Goal: Find specific page/section: Find specific page/section

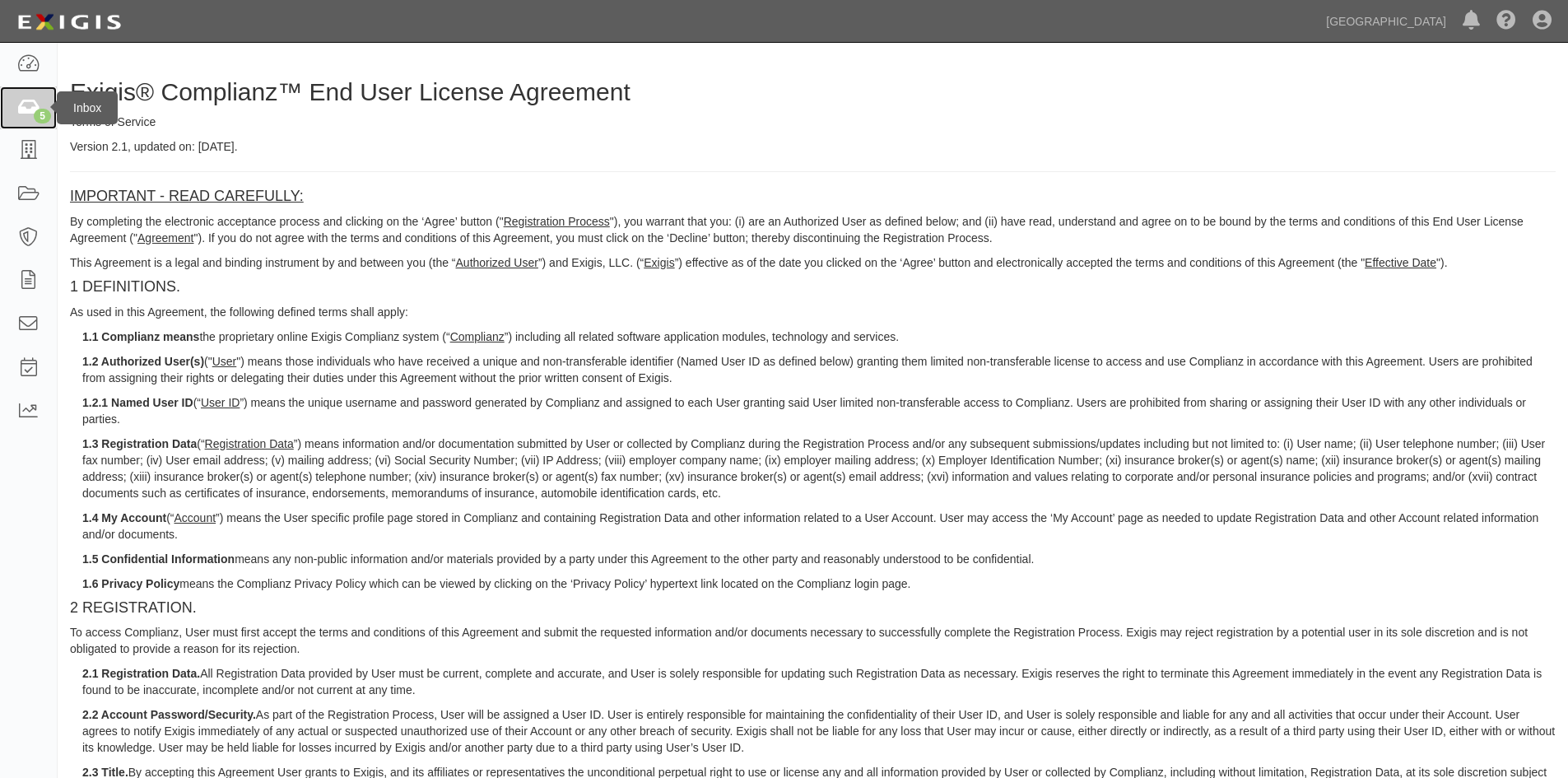
click at [35, 119] on div "5" at bounding box center [42, 116] width 17 height 15
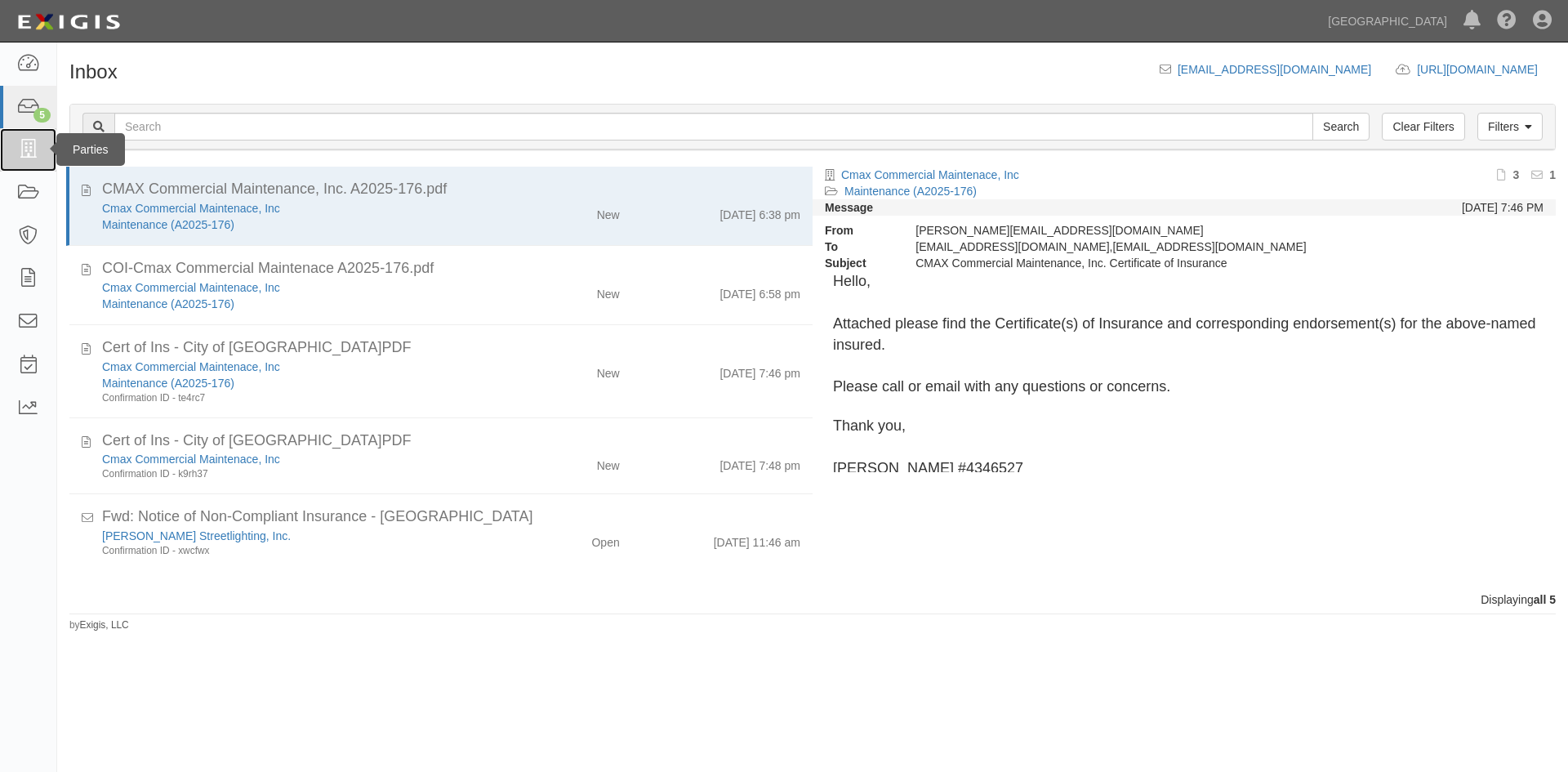
click at [33, 145] on icon at bounding box center [27, 149] width 23 height 19
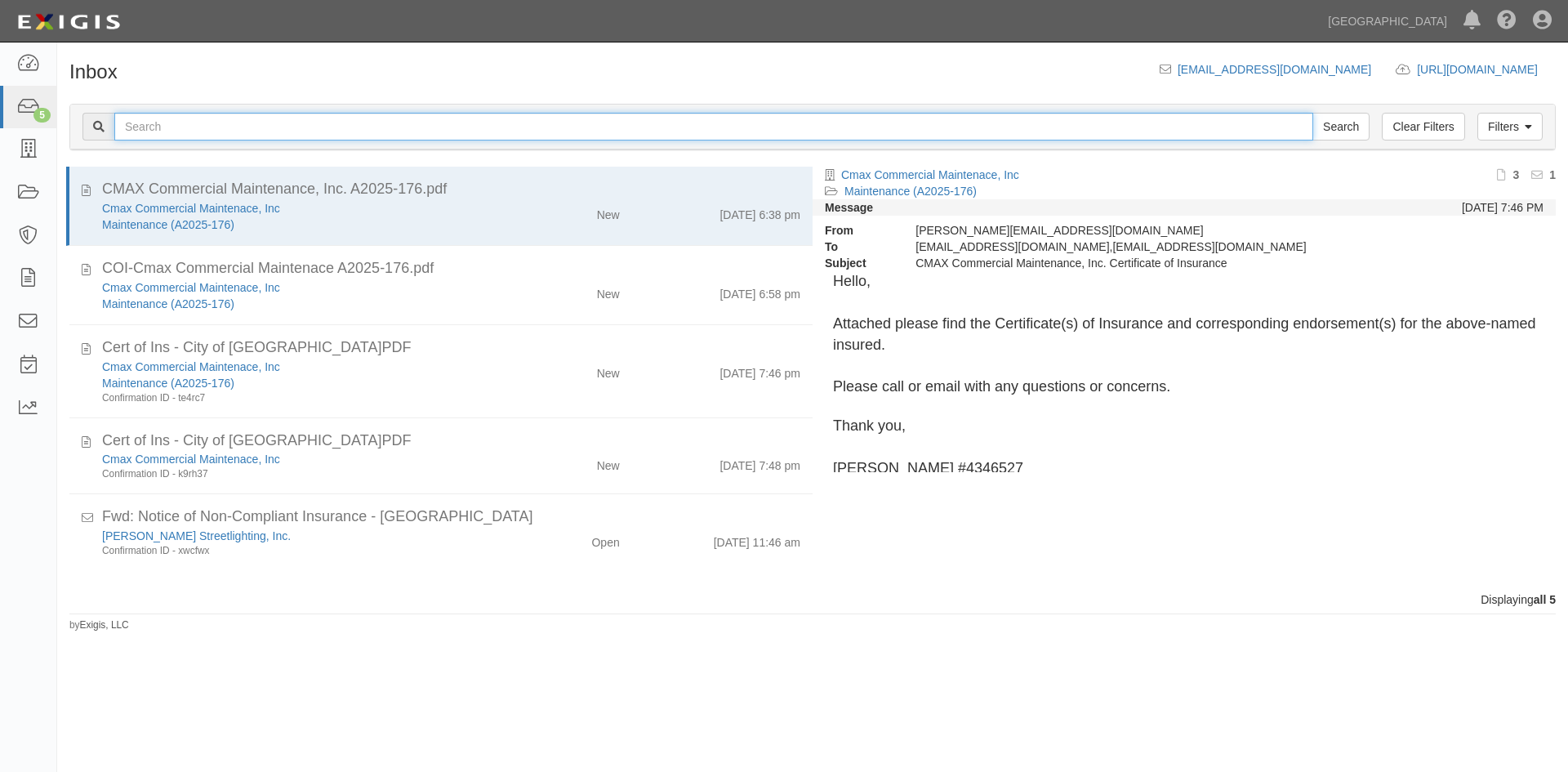
click at [197, 136] on input "text" at bounding box center [713, 127] width 1199 height 28
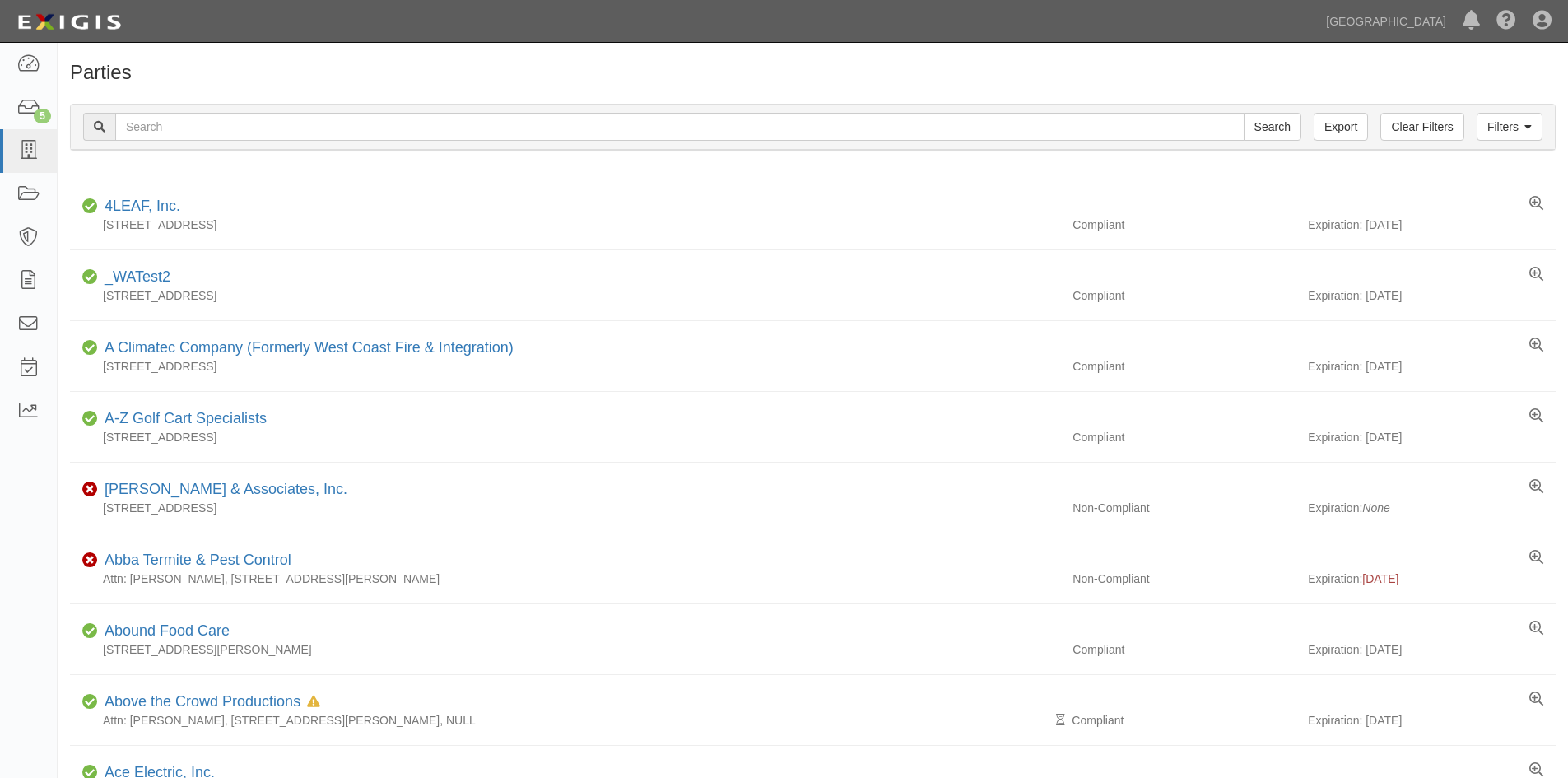
click at [232, 109] on div "Filters Clear Filters Export Search Filters" at bounding box center [812, 128] width 1483 height 46
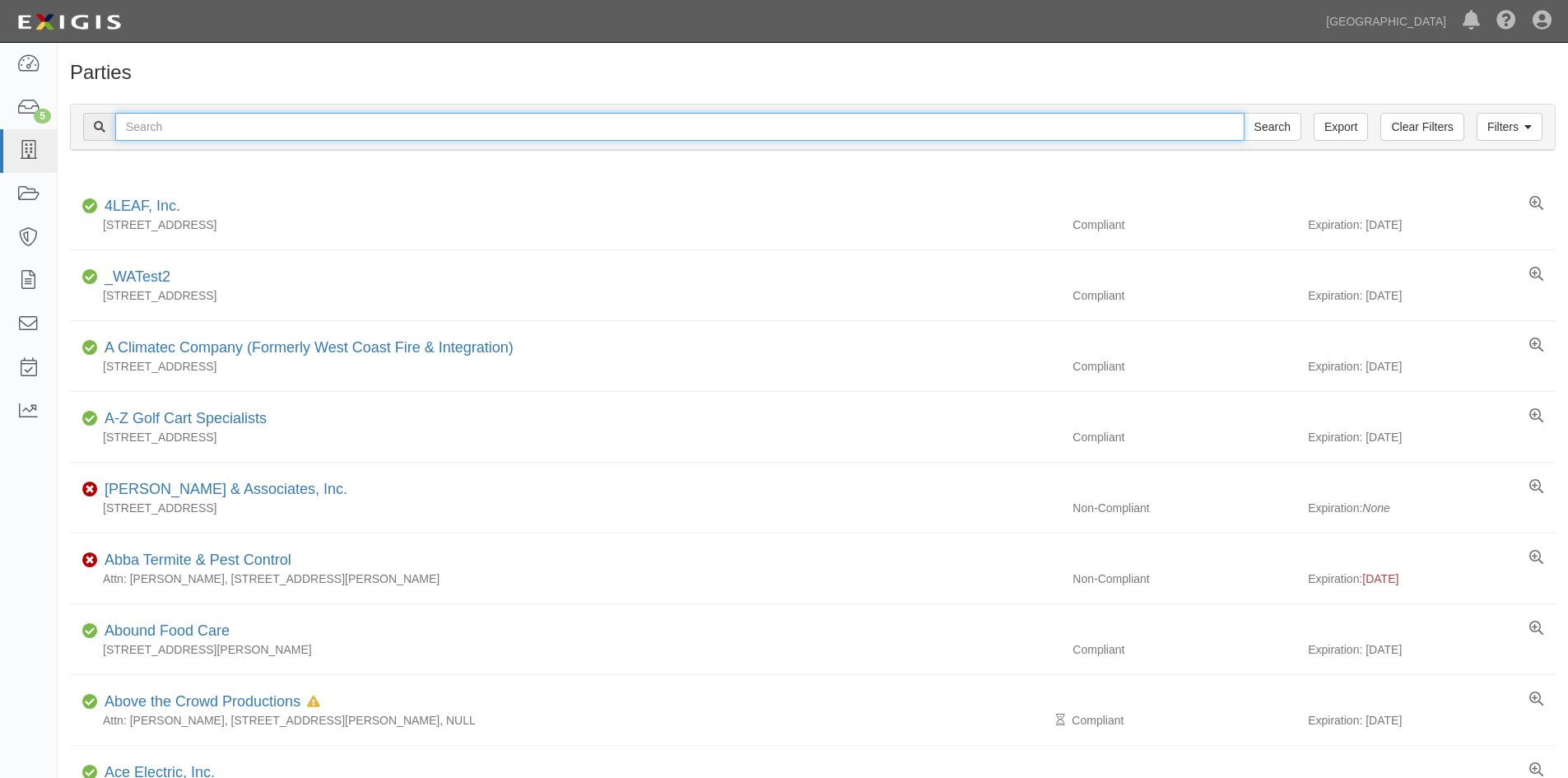
click at [236, 127] on input "text" at bounding box center [679, 127] width 1129 height 28
type input "ddl"
click at [1243, 113] on input "Search" at bounding box center [1272, 127] width 57 height 28
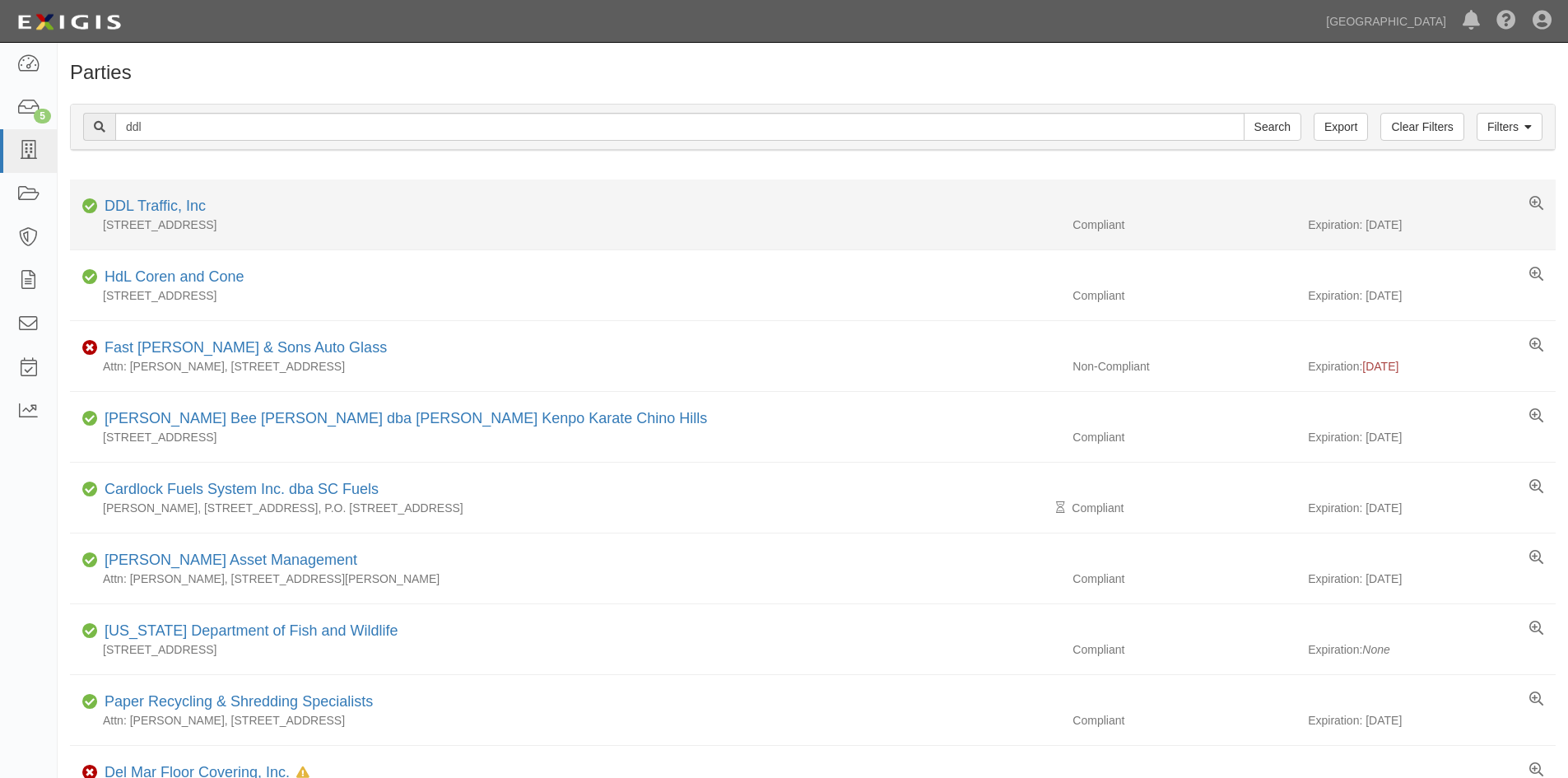
click at [191, 215] on div "DDL Traffic, Inc" at bounding box center [151, 206] width 108 height 21
click at [187, 207] on link "DDL Traffic, Inc" at bounding box center [155, 206] width 101 height 16
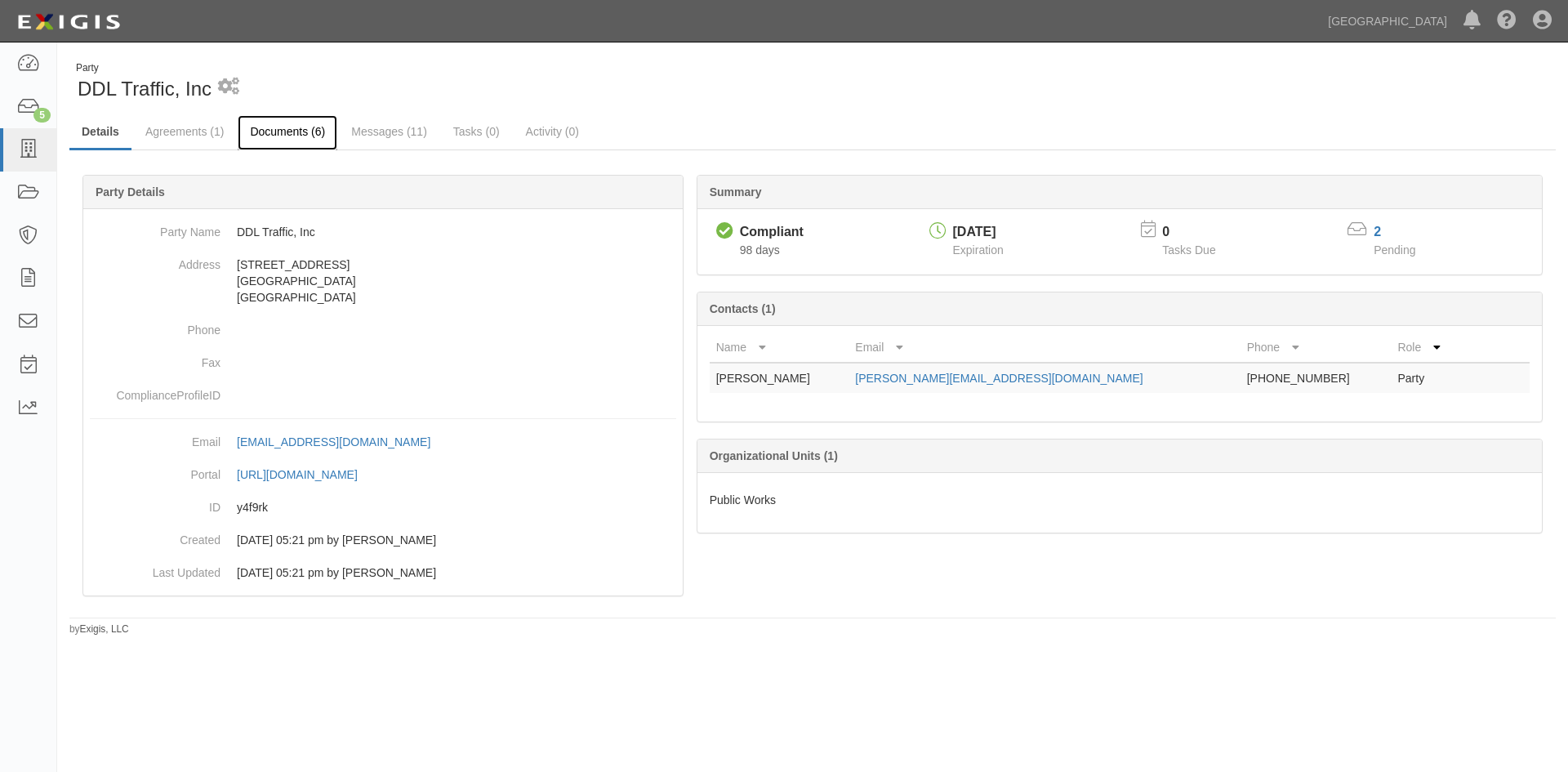
click at [301, 130] on link "Documents (6)" at bounding box center [288, 132] width 100 height 35
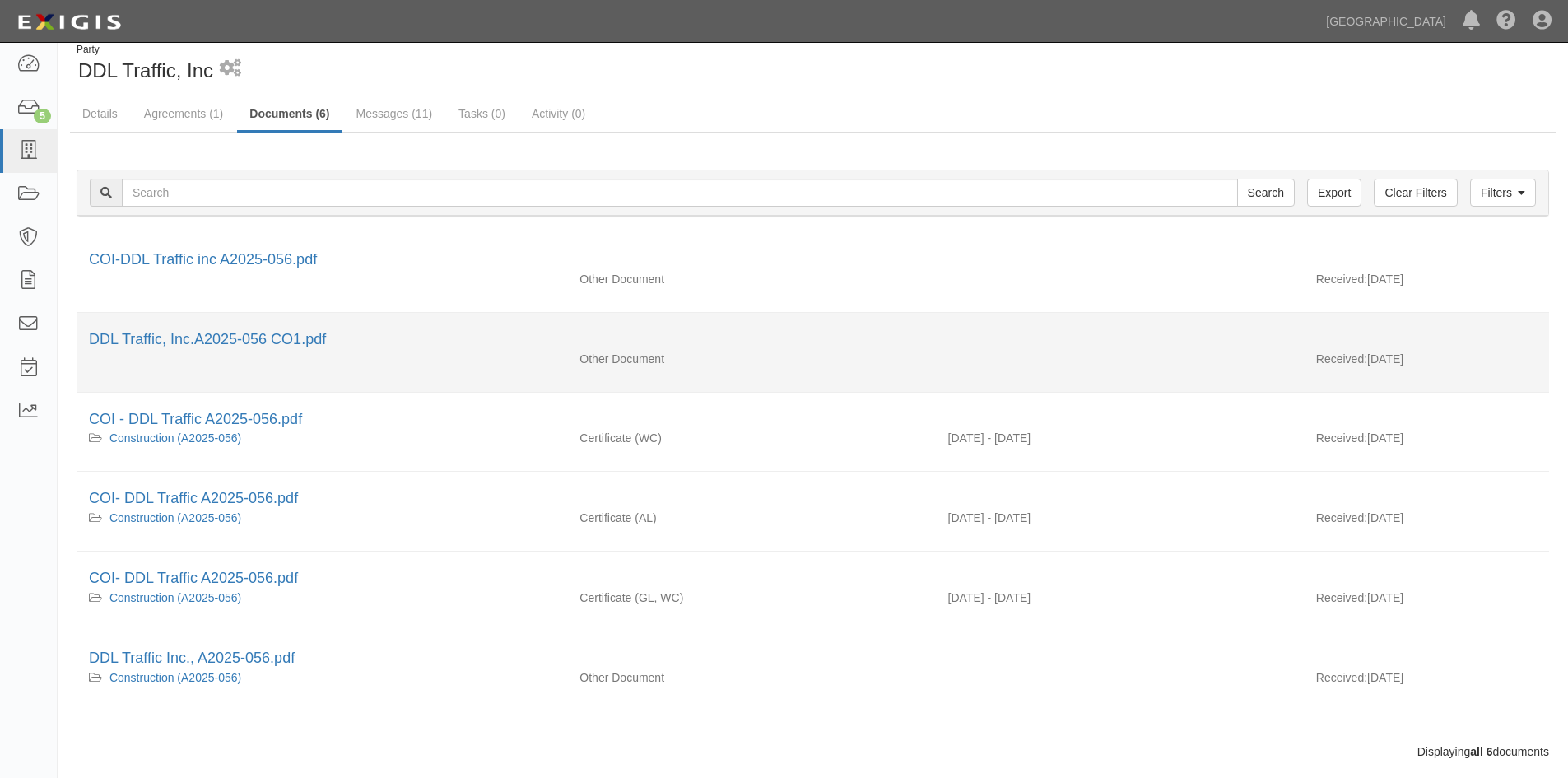
scroll to position [50, 0]
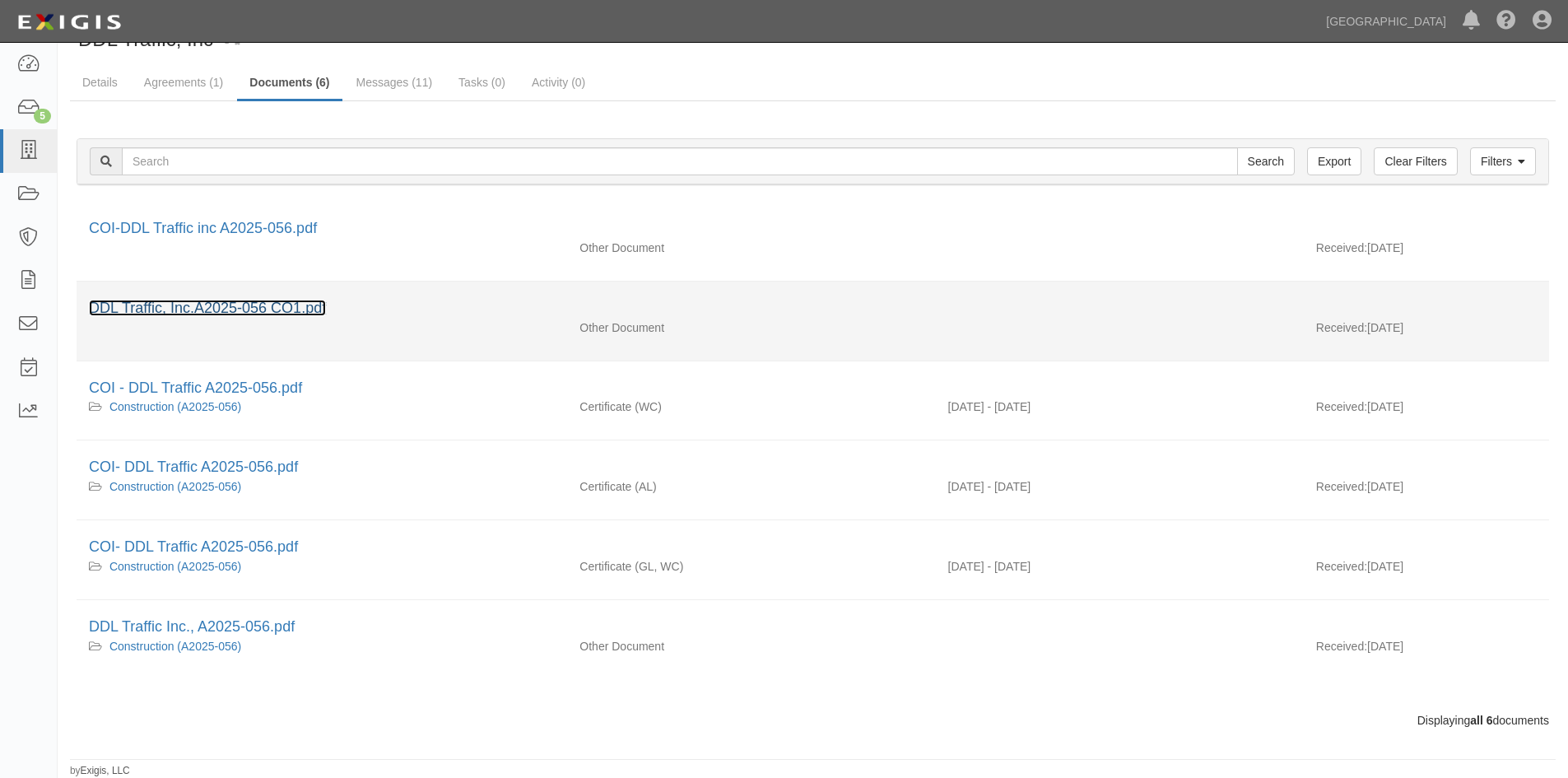
click at [252, 302] on link "DDL Traffic, Inc.A2025-056 CO1.pdf" at bounding box center [207, 308] width 237 height 16
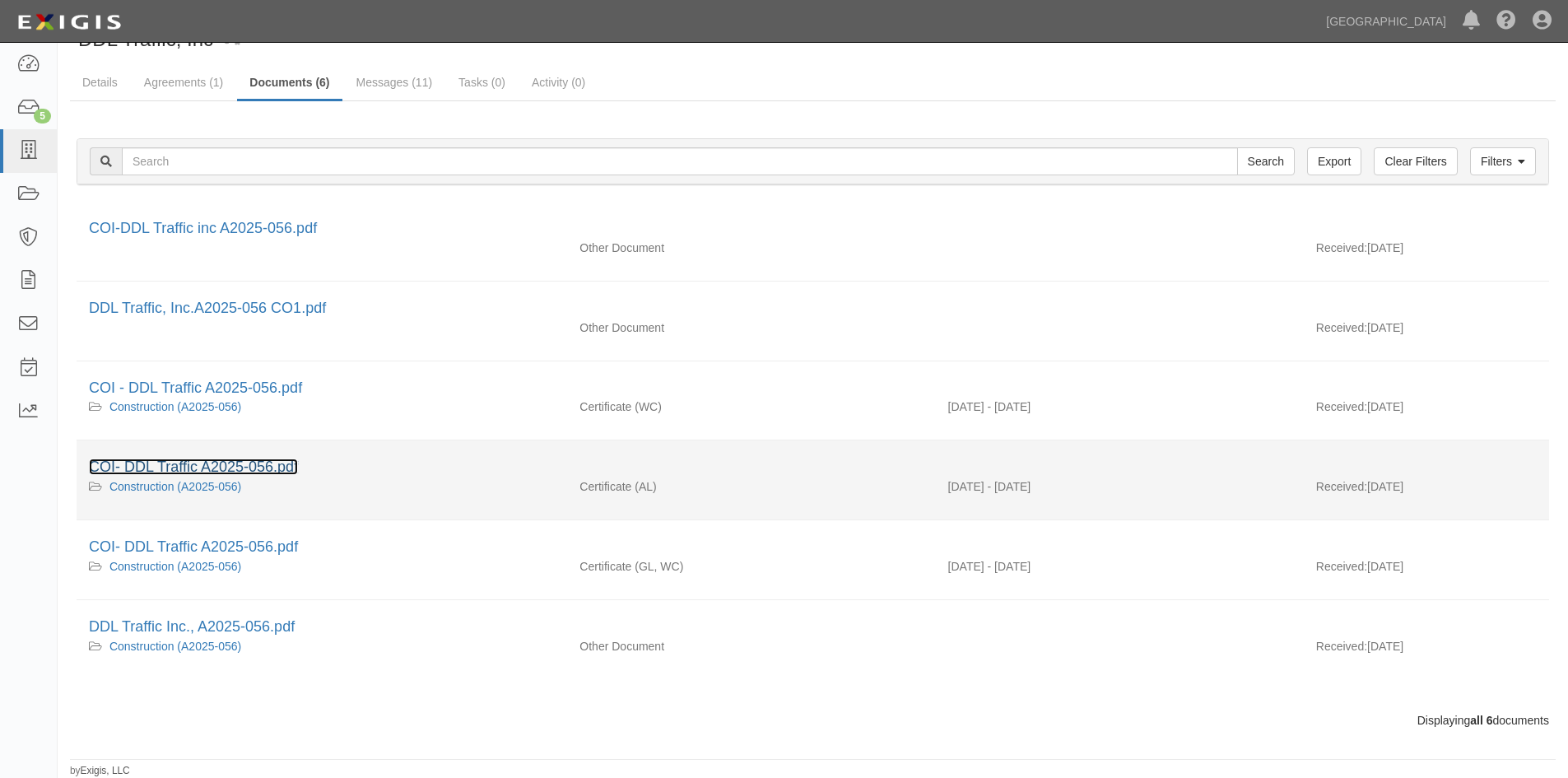
click at [231, 472] on link "COI- DDL Traffic A2025-056.pdf" at bounding box center [192, 467] width 209 height 16
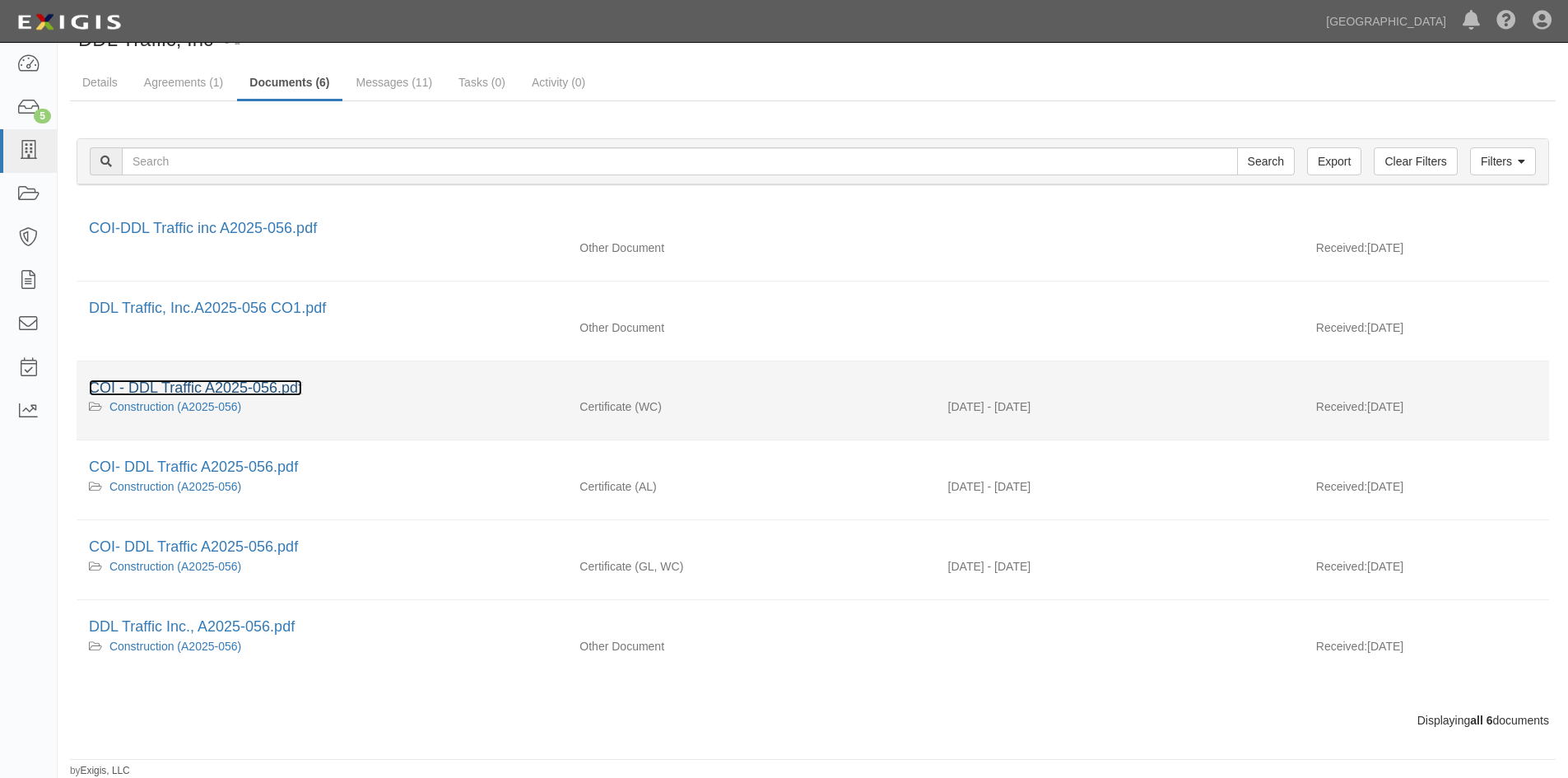
click at [218, 391] on link "COI - DDL Traffic A2025-056.pdf" at bounding box center [195, 388] width 213 height 16
click at [241, 400] on div "Construction (A2025-056)" at bounding box center [321, 407] width 466 height 16
click at [241, 388] on link "COI - DDL Traffic A2025-056.pdf" at bounding box center [195, 388] width 213 height 16
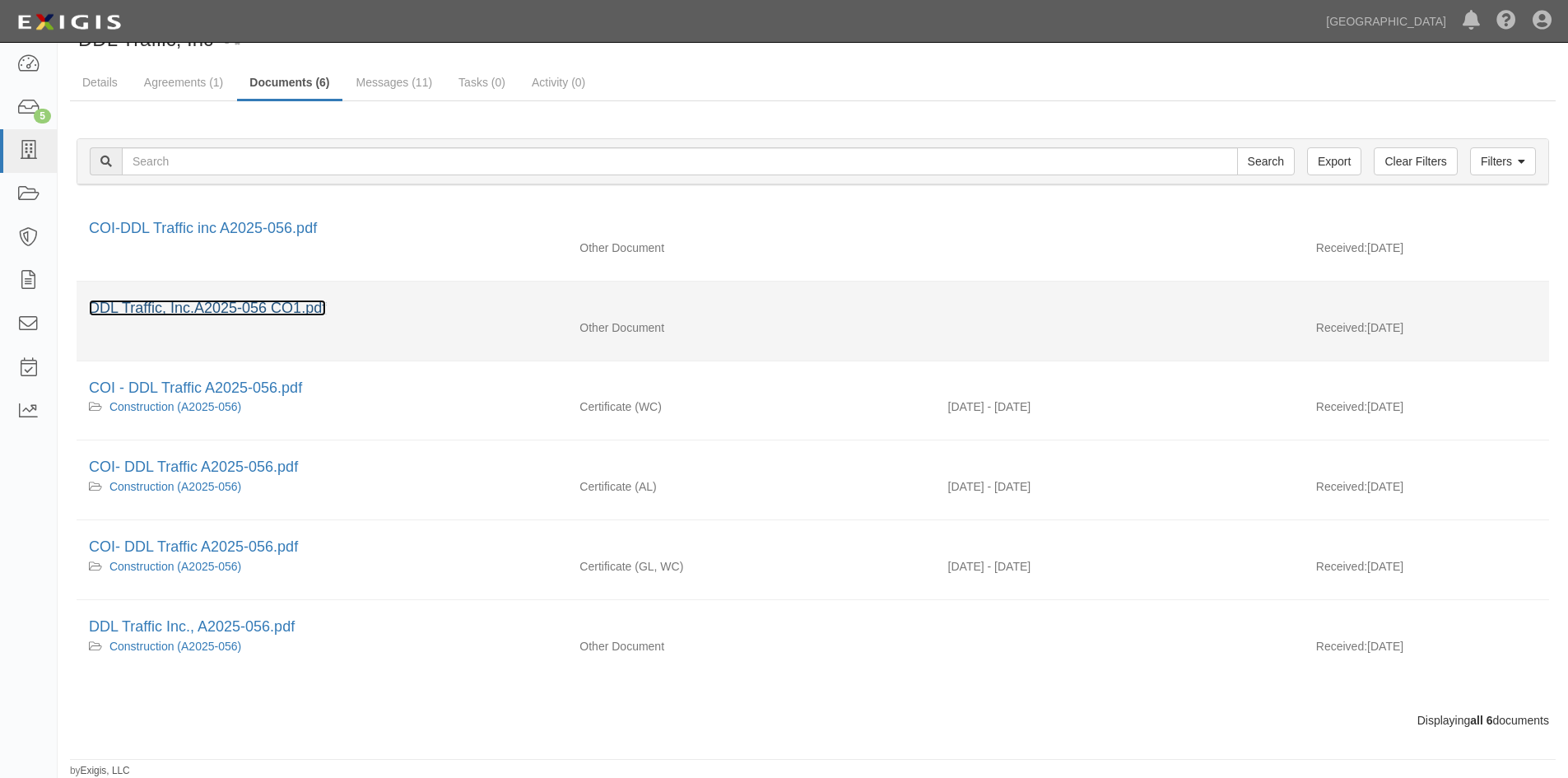
click at [241, 308] on link "DDL Traffic, Inc.A2025-056 CO1.pdf" at bounding box center [207, 308] width 237 height 16
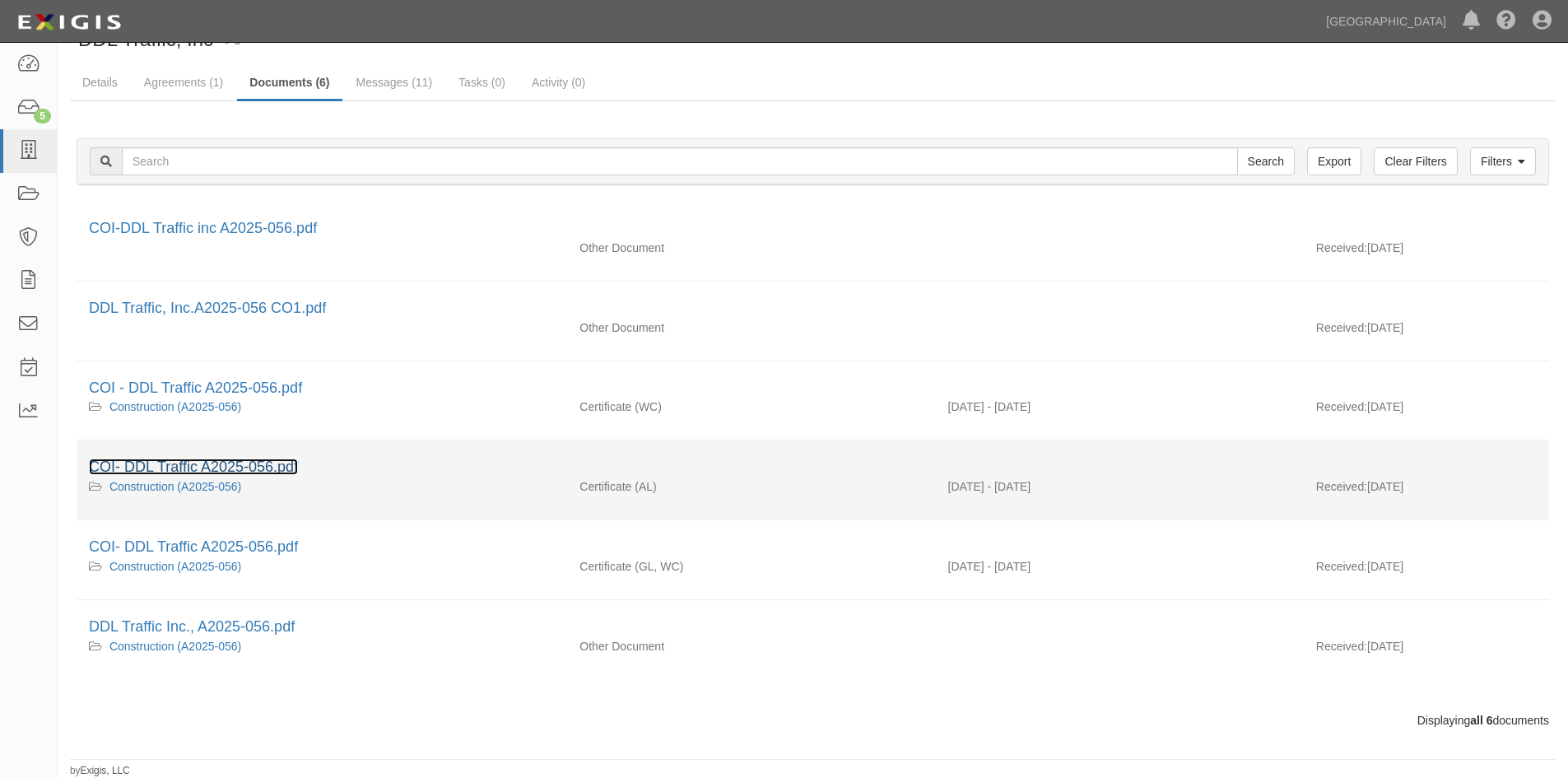
click at [185, 472] on link "COI- DDL Traffic A2025-056.pdf" at bounding box center [192, 467] width 209 height 16
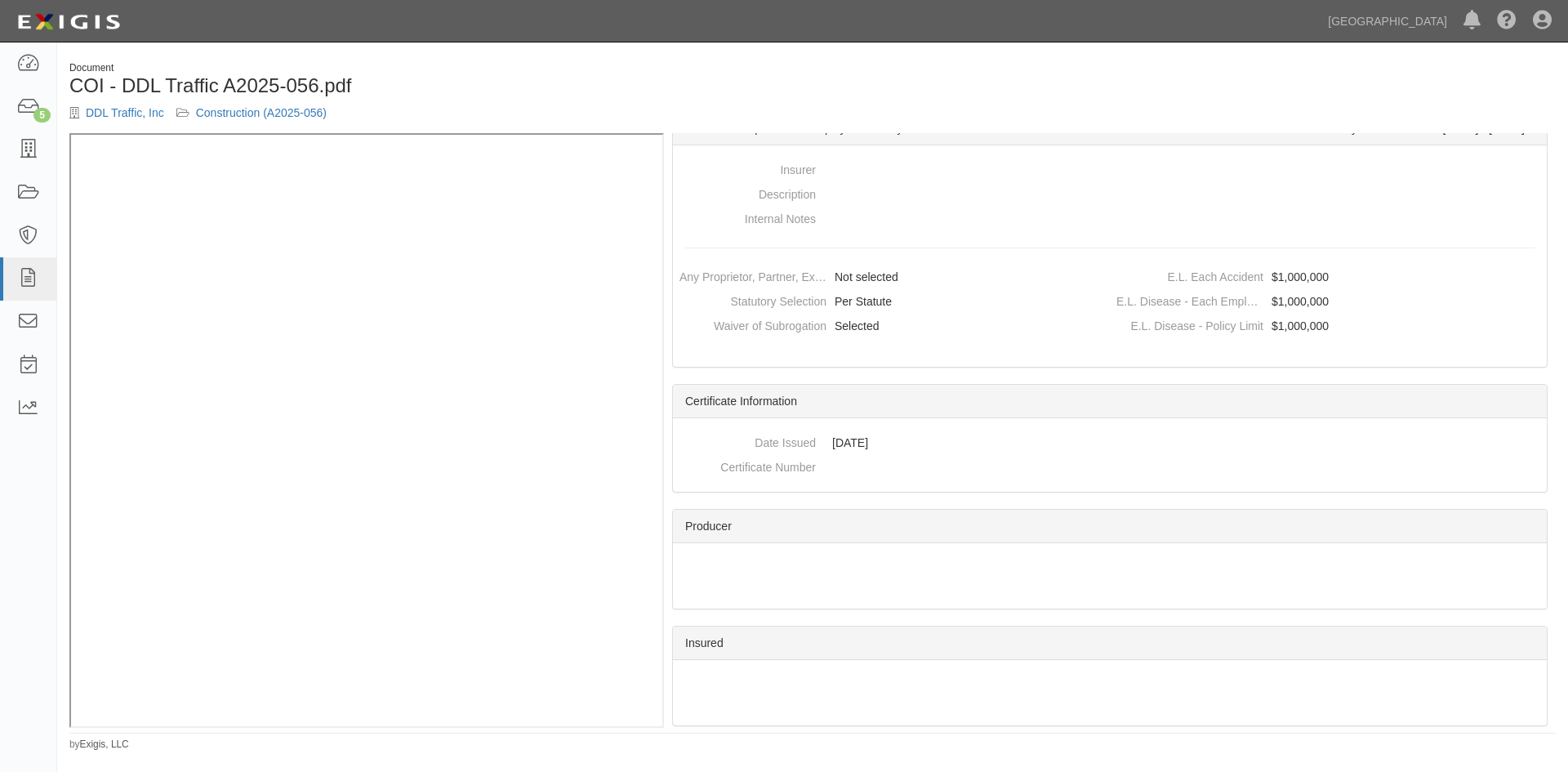
scroll to position [491, 0]
